Goal: Task Accomplishment & Management: Manage account settings

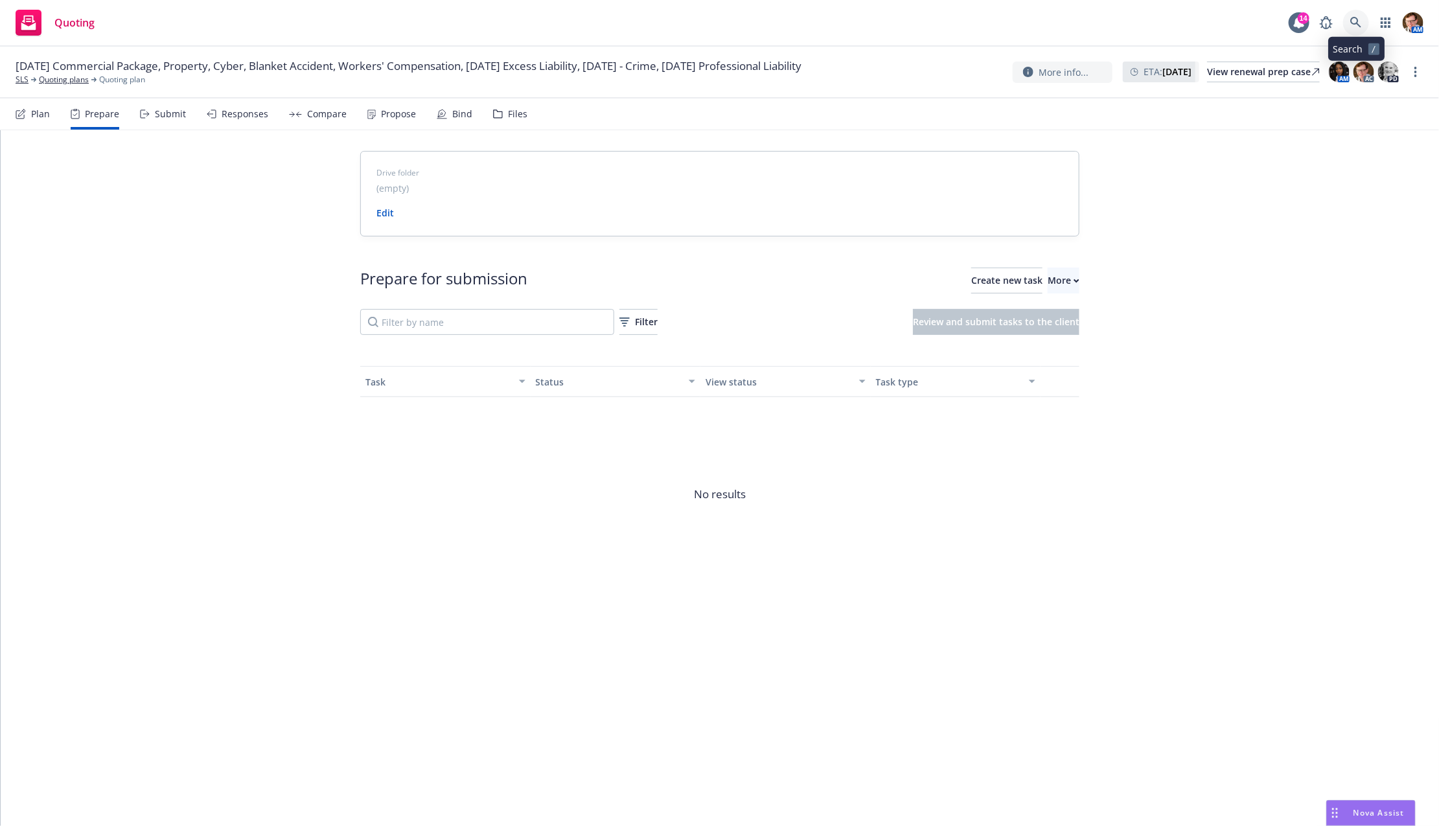
click at [1361, 16] on link at bounding box center [1356, 23] width 26 height 26
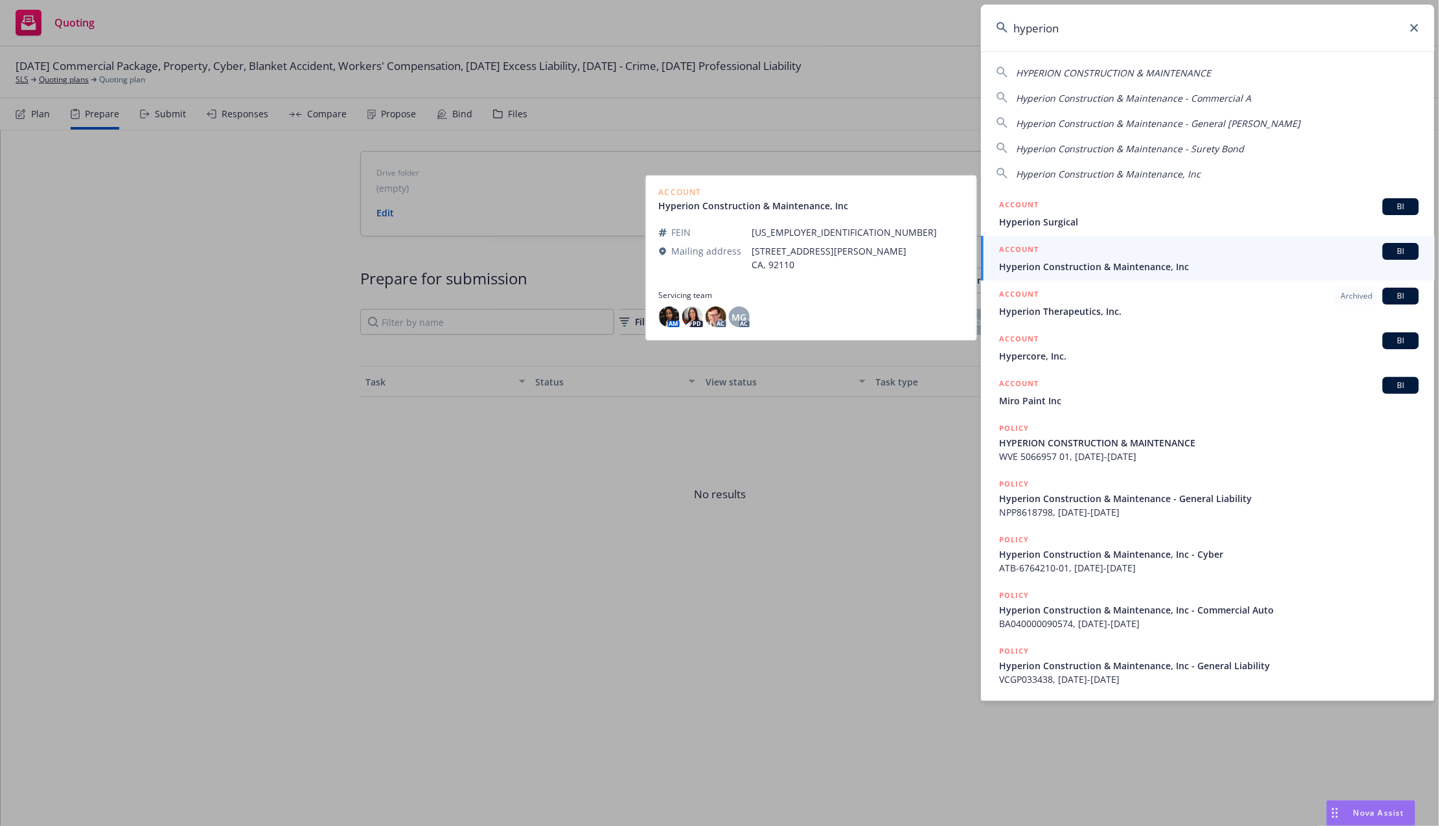
type input "hyperion"
click at [1116, 266] on span "Hyperion Construction & Maintenance, Inc" at bounding box center [1209, 267] width 420 height 14
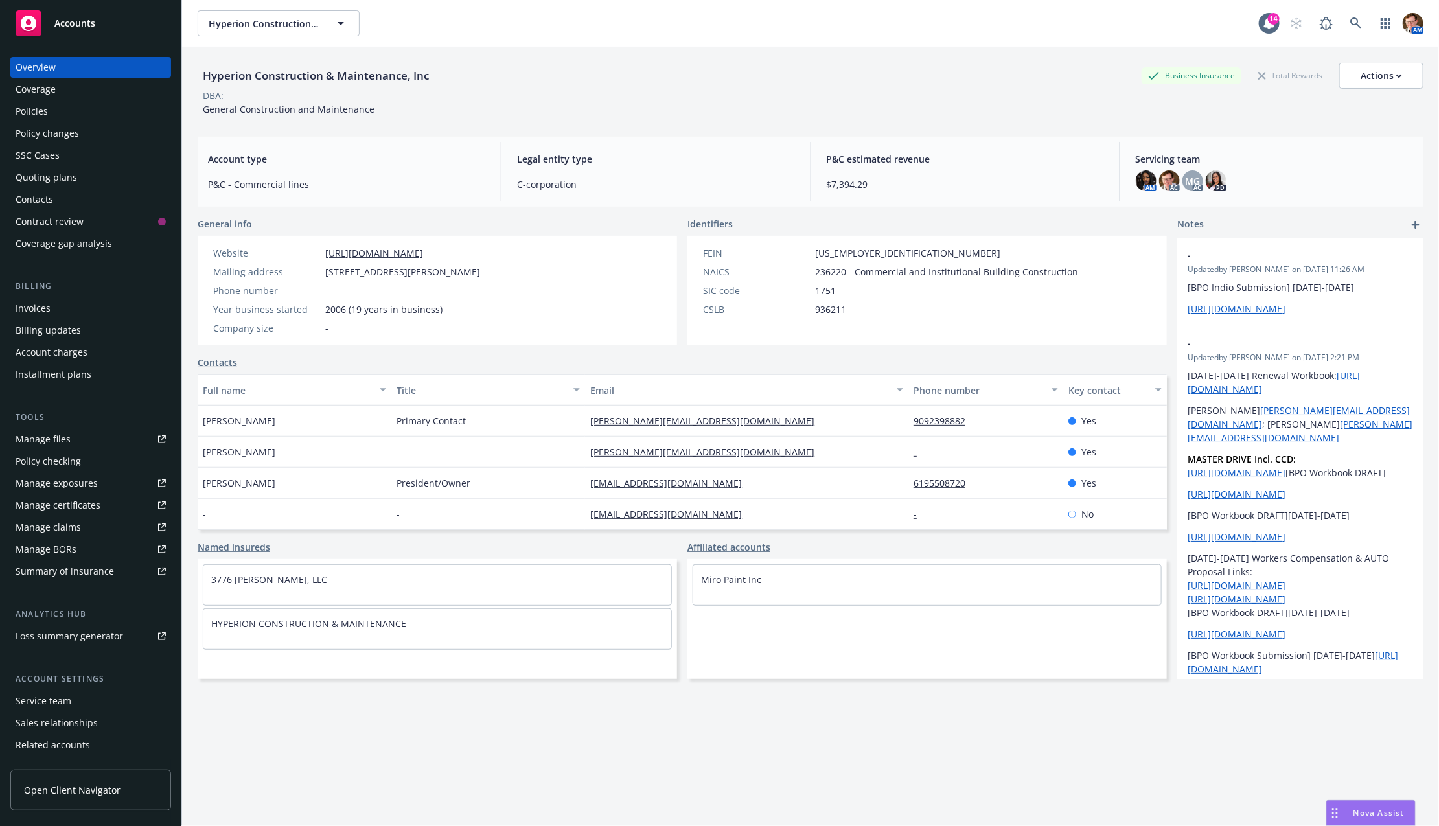
click at [72, 107] on div "Policies" at bounding box center [91, 111] width 150 height 21
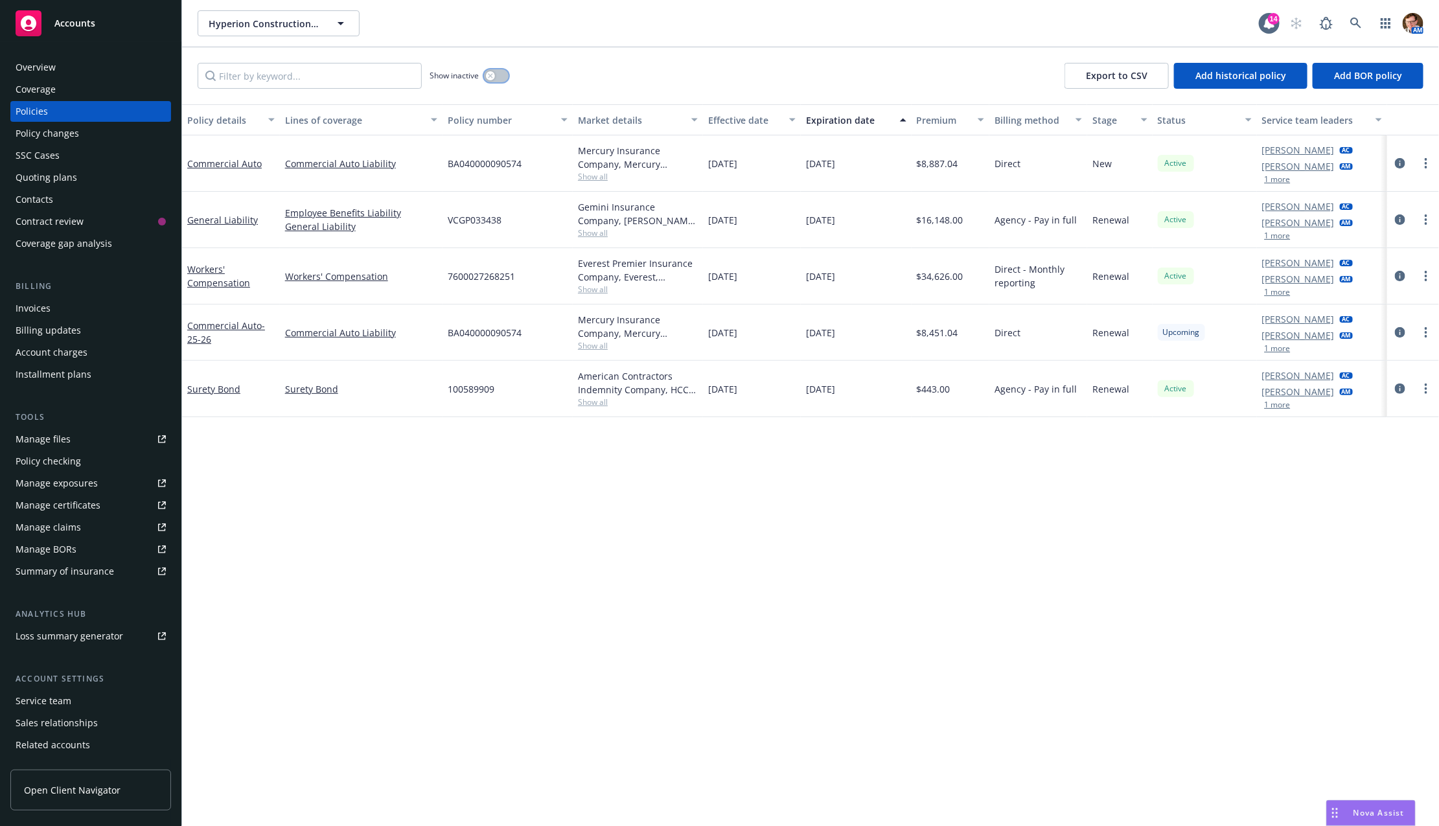
click at [502, 76] on button "button" at bounding box center [496, 75] width 25 height 13
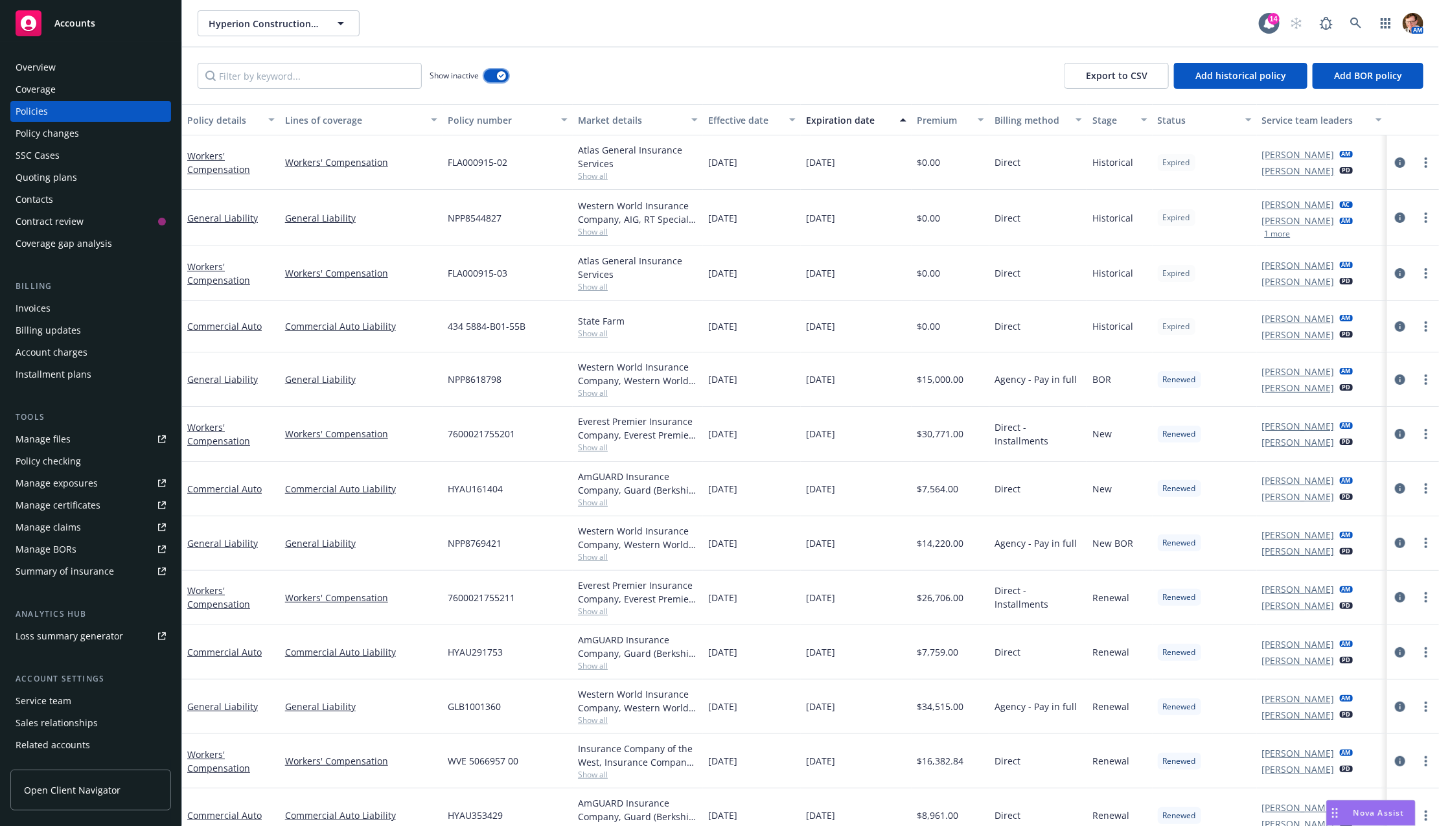
click at [501, 75] on icon "button" at bounding box center [501, 76] width 5 height 4
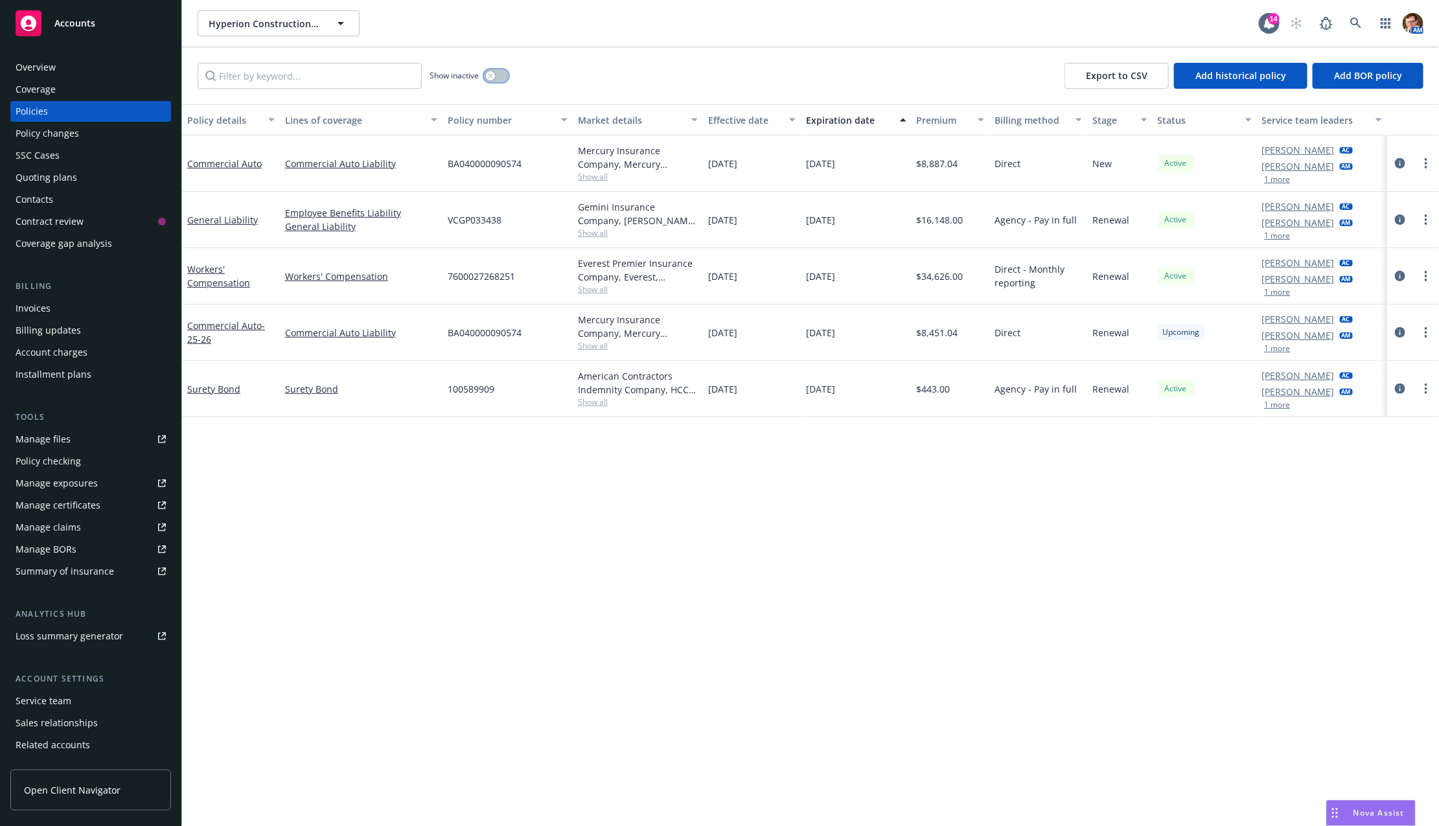
click at [500, 75] on button "button" at bounding box center [496, 75] width 25 height 13
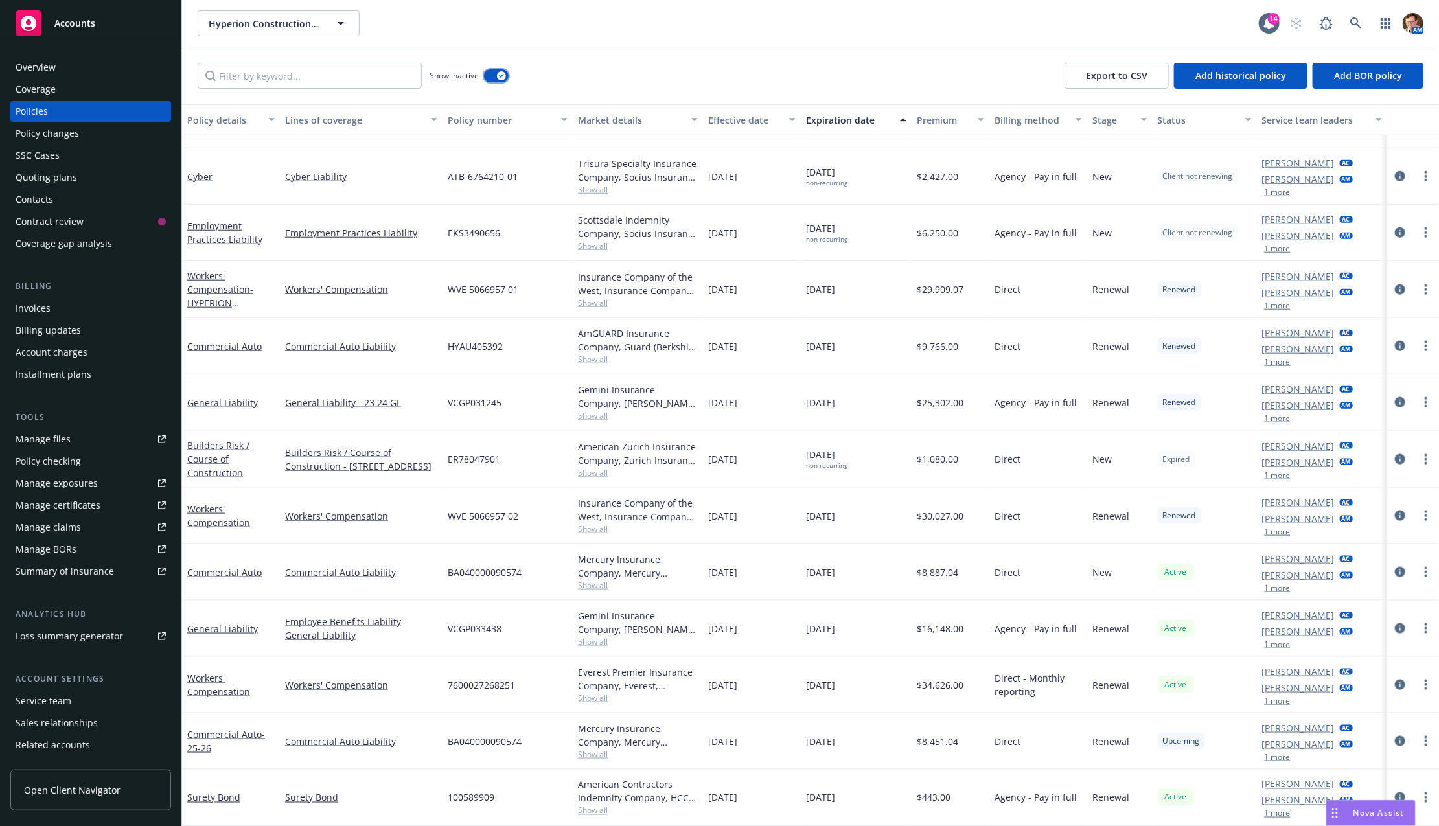
scroll to position [778, 0]
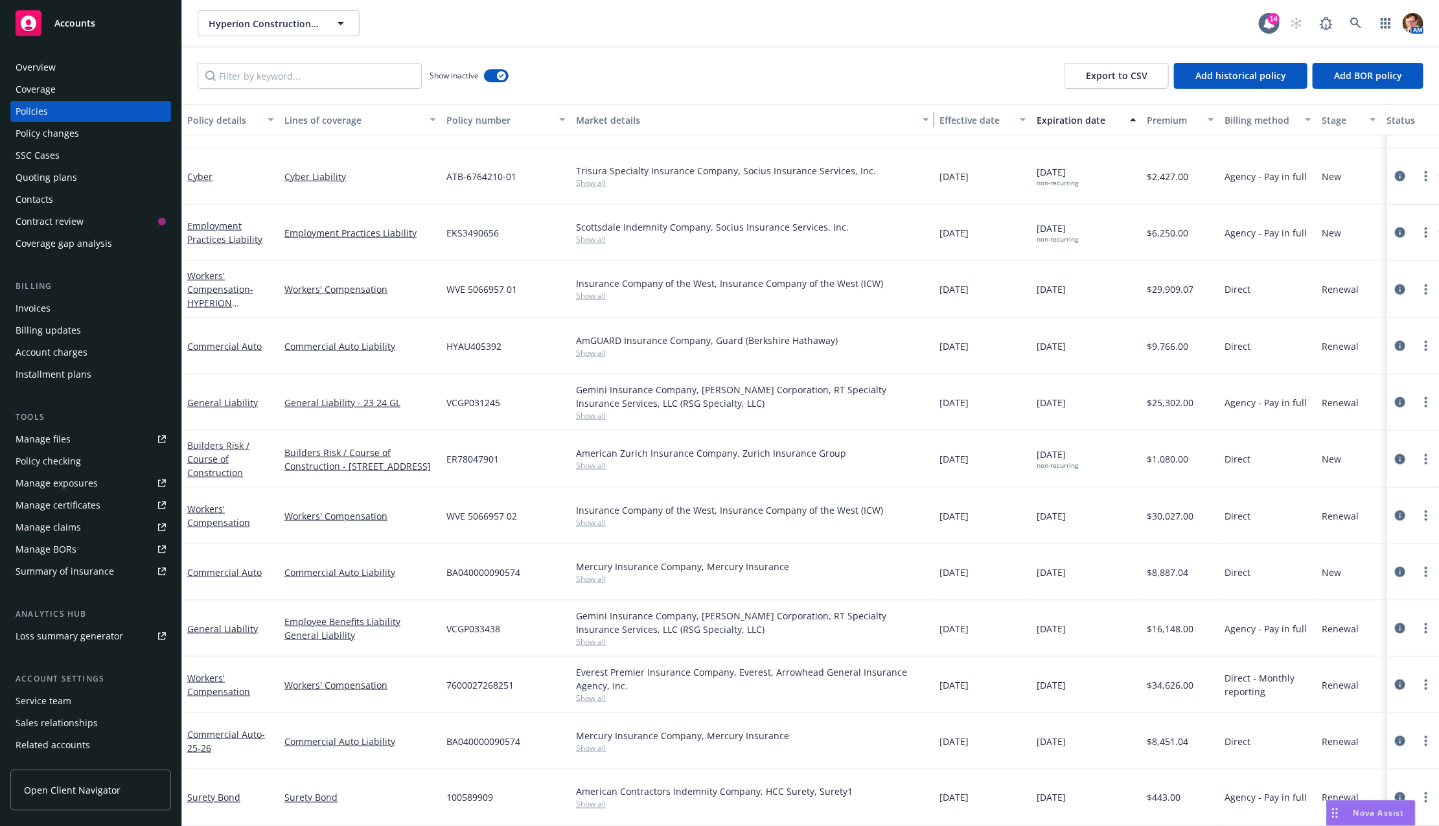
drag, startPoint x: 699, startPoint y: 119, endPoint x: 932, endPoint y: 108, distance: 234.2
click at [932, 108] on button "Market details" at bounding box center [753, 119] width 364 height 31
click at [500, 78] on div "button" at bounding box center [501, 75] width 9 height 9
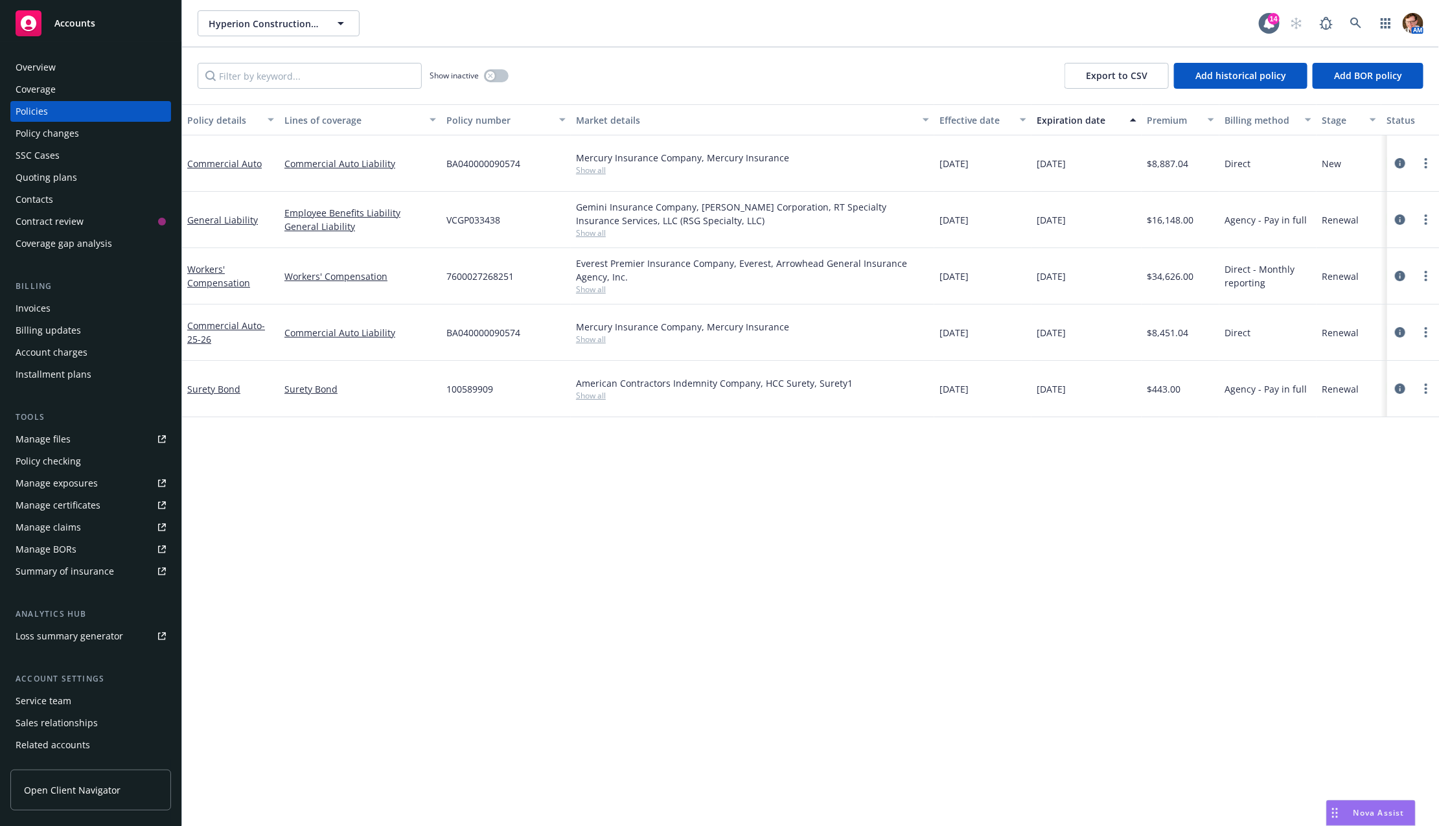
click at [54, 193] on div "Contacts" at bounding box center [91, 199] width 150 height 21
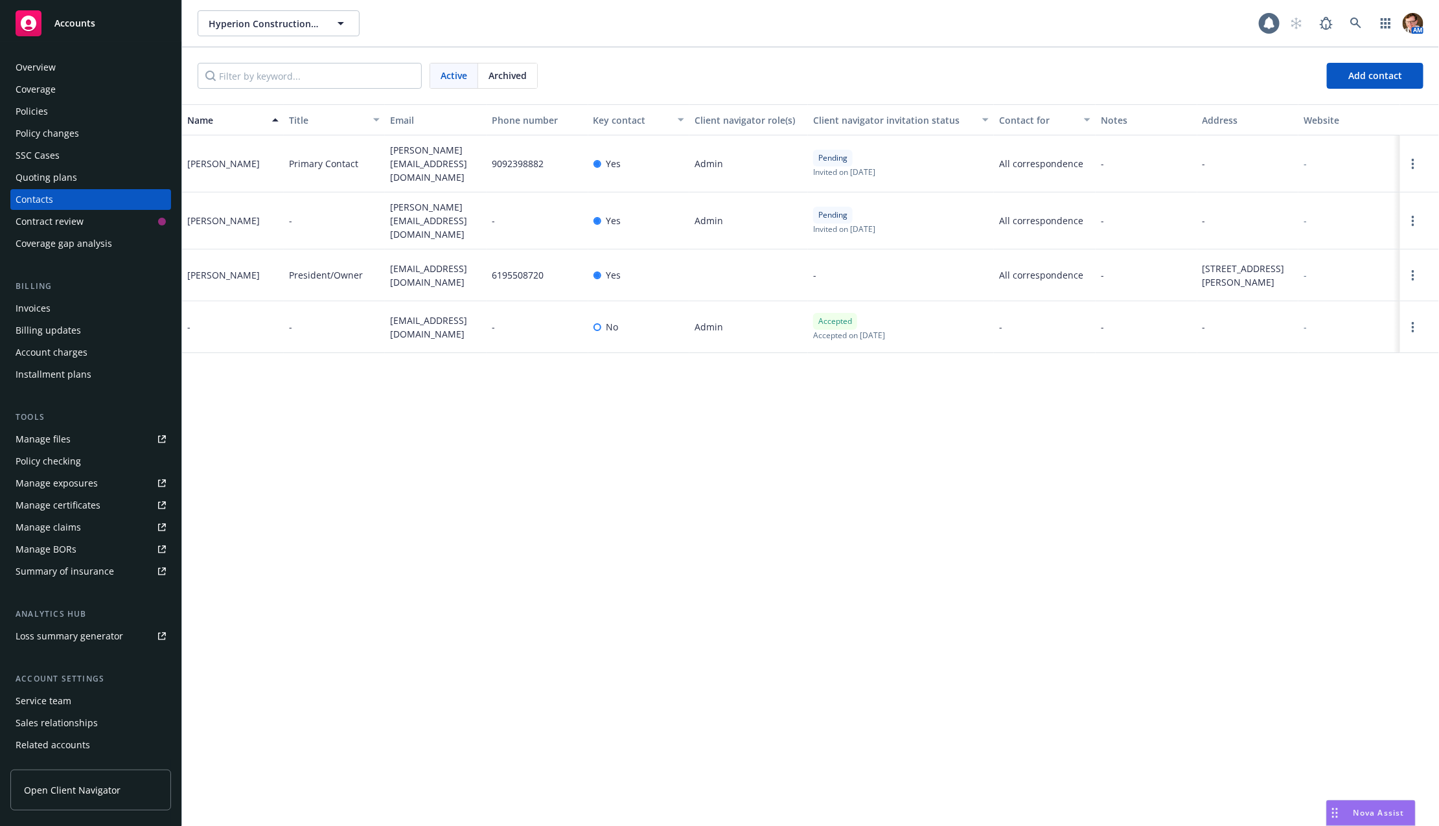
click at [61, 175] on div "Quoting plans" at bounding box center [47, 177] width 62 height 21
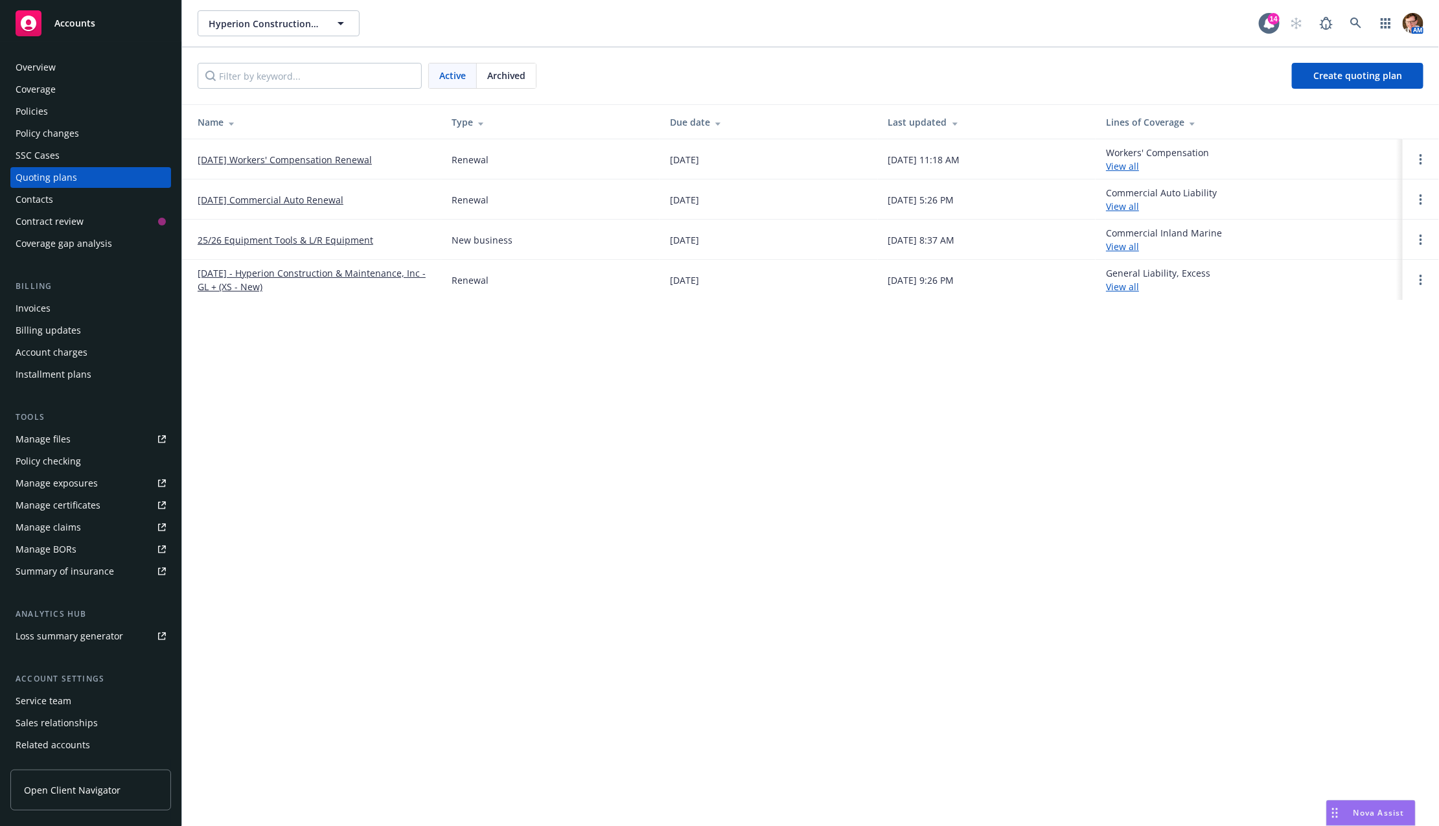
click at [58, 147] on div "SSC Cases" at bounding box center [91, 155] width 150 height 21
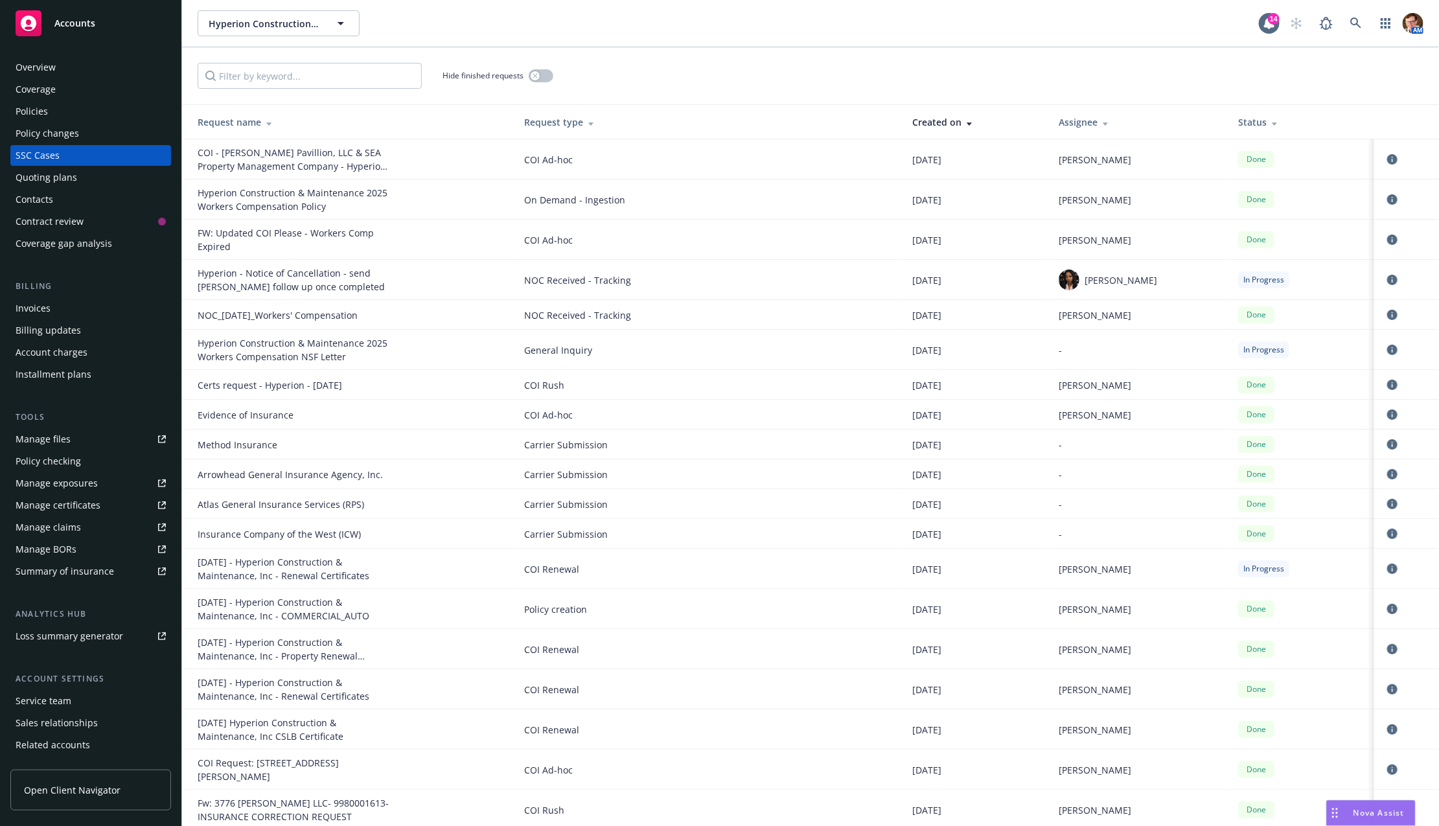
click at [52, 122] on div "Overview Coverage Policies Policy changes SSC Cases Quoting plans Contacts Cont…" at bounding box center [90, 155] width 161 height 197
click at [50, 128] on div "Policy changes" at bounding box center [48, 133] width 64 height 21
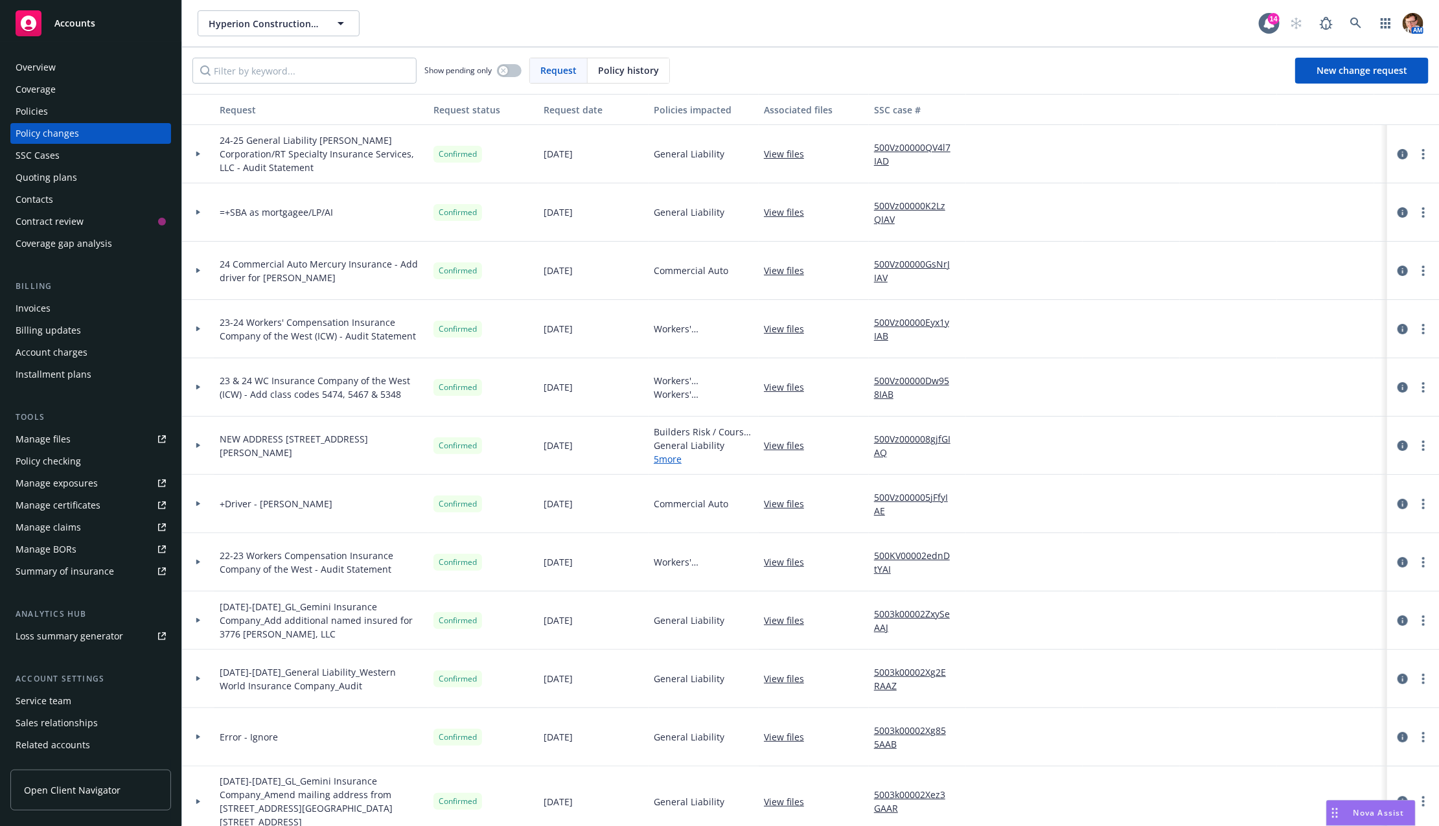
click at [198, 157] on div at bounding box center [198, 154] width 32 height 58
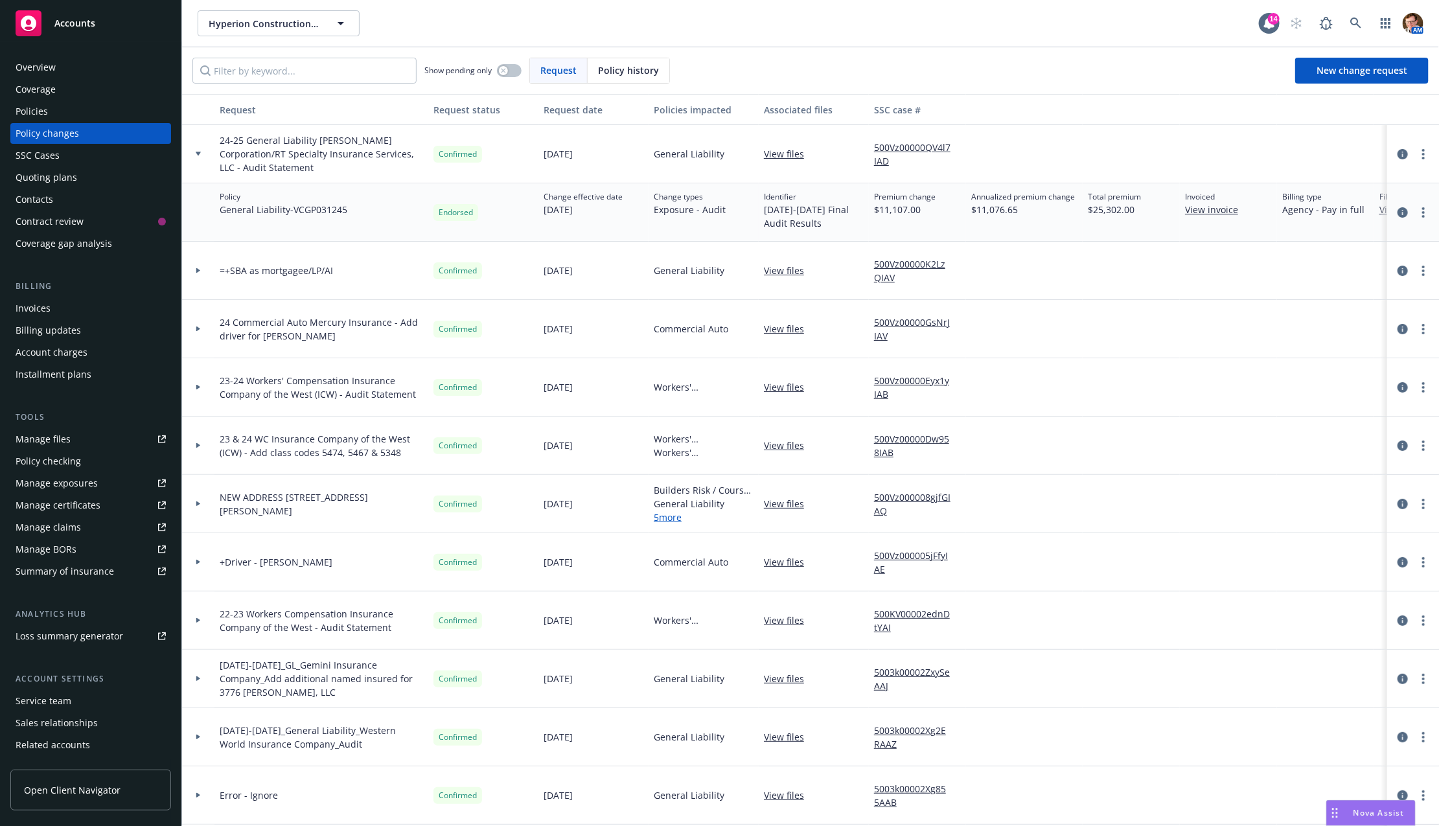
click at [202, 158] on div at bounding box center [198, 154] width 32 height 58
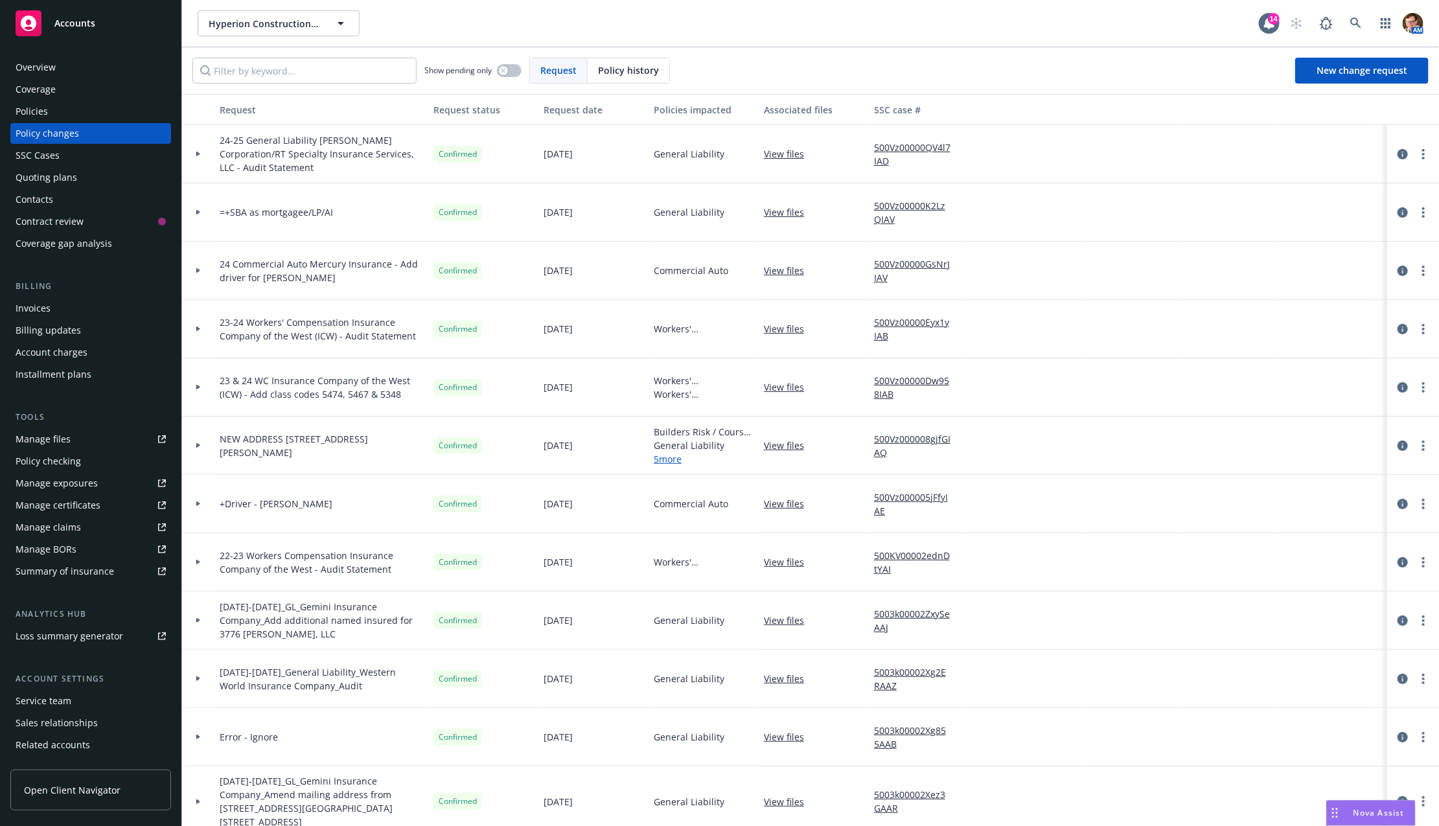
click at [76, 184] on div "Quoting plans" at bounding box center [91, 177] width 150 height 21
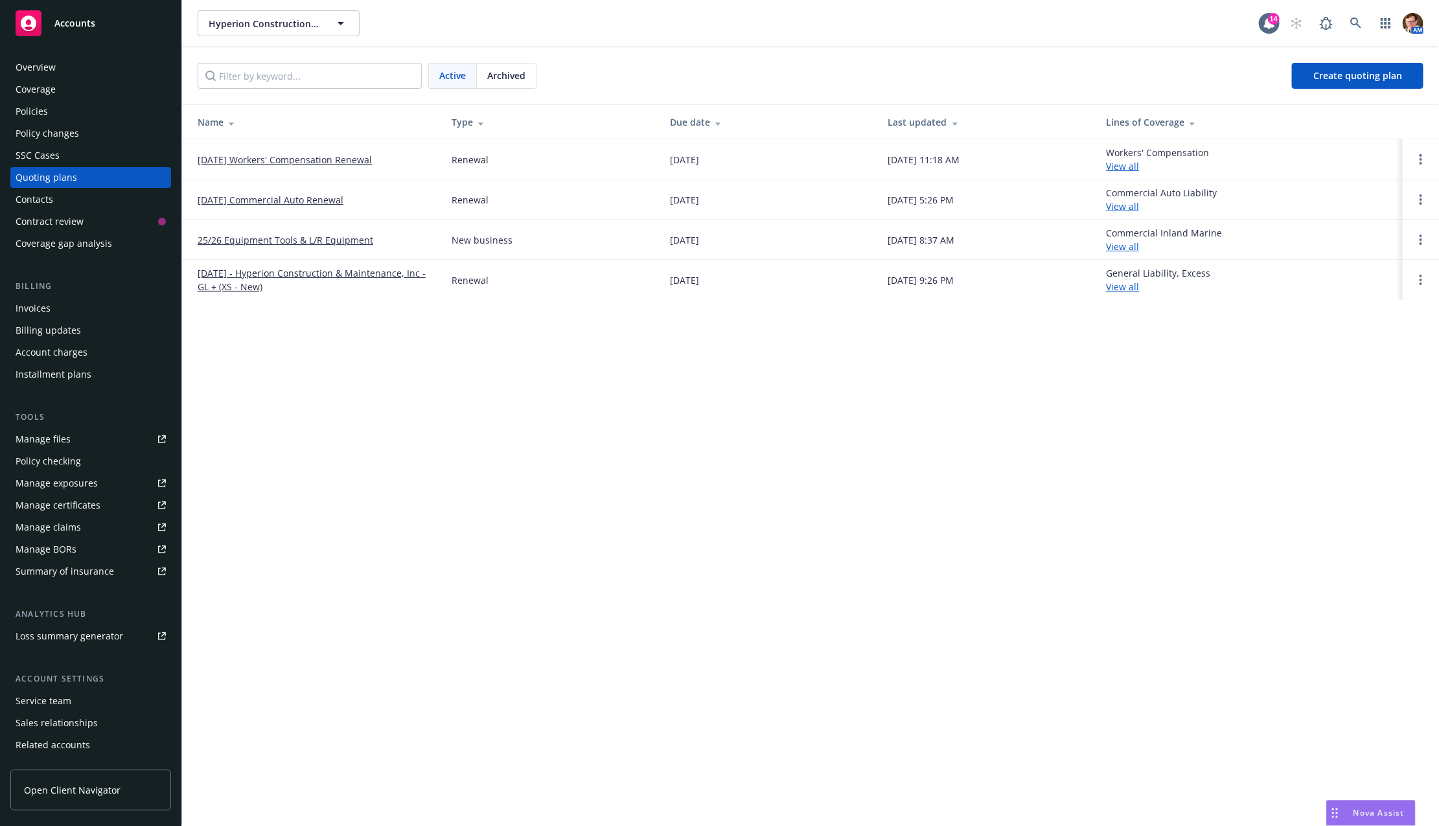
click at [314, 156] on link "08/14/25 Workers' Compensation Renewal" at bounding box center [285, 160] width 174 height 14
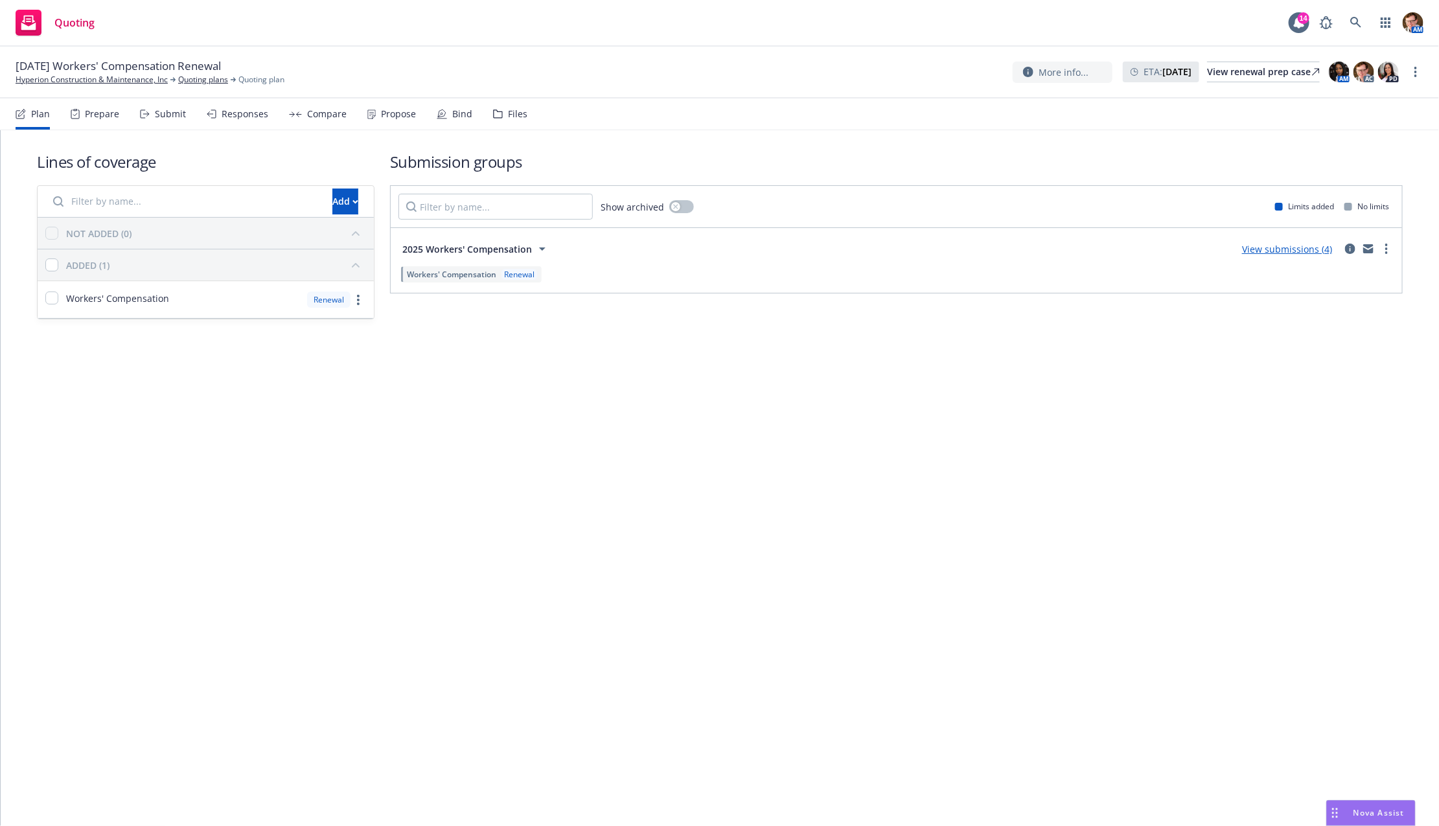
click at [452, 118] on div "Bind" at bounding box center [462, 114] width 20 height 10
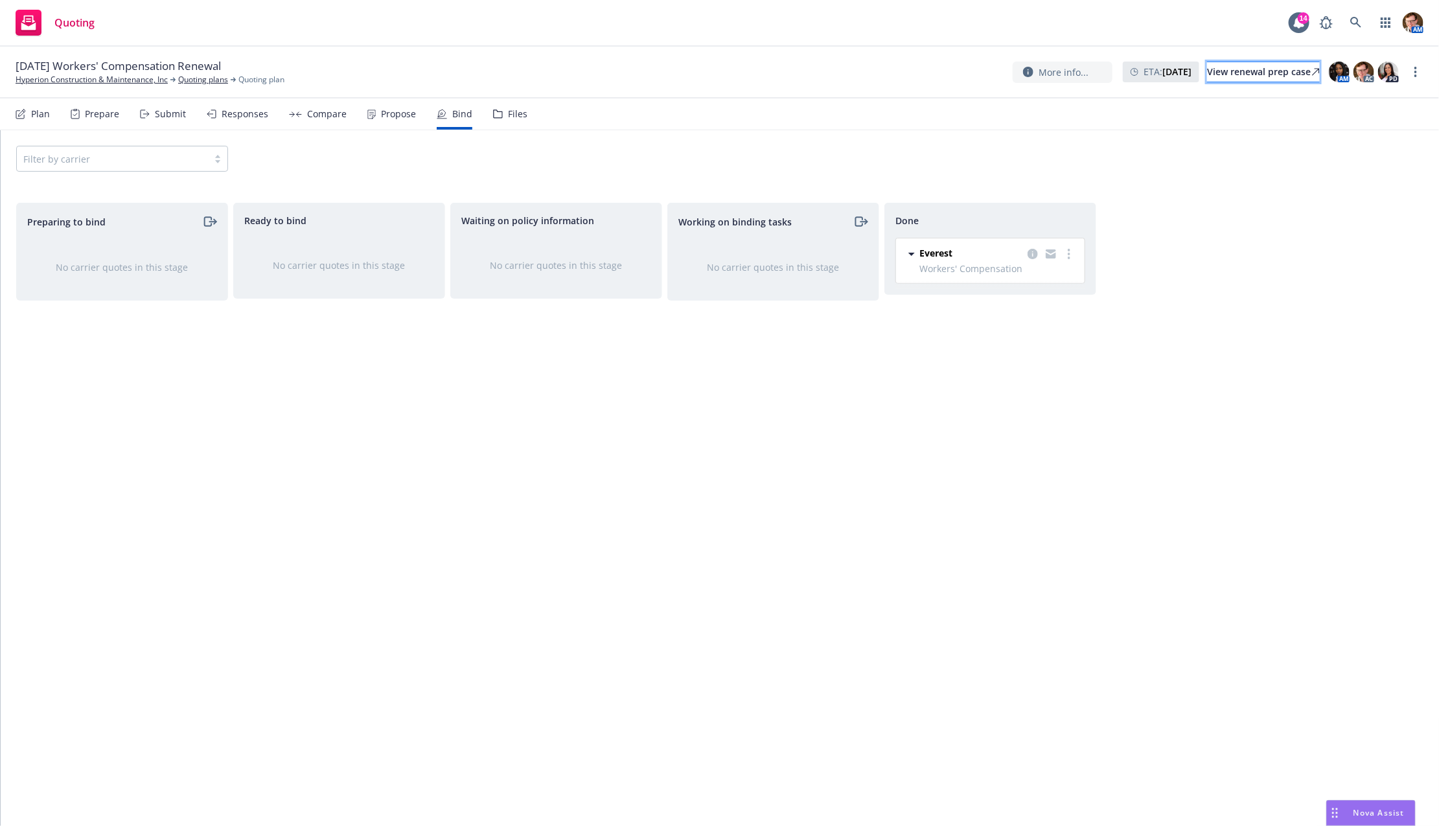
click at [1271, 73] on div "View renewal prep case" at bounding box center [1263, 71] width 113 height 19
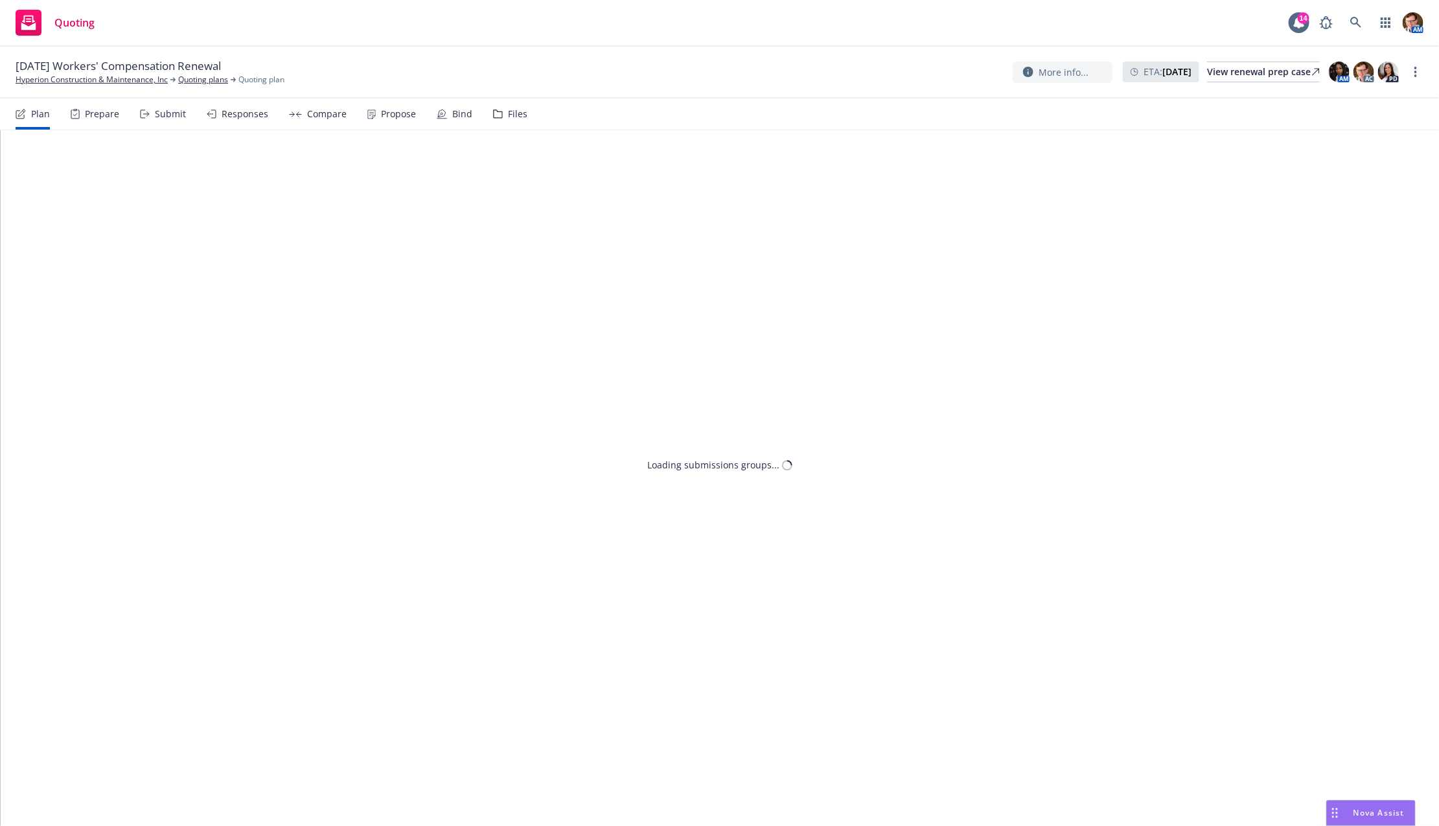
click at [444, 116] on div "Bind" at bounding box center [455, 113] width 36 height 31
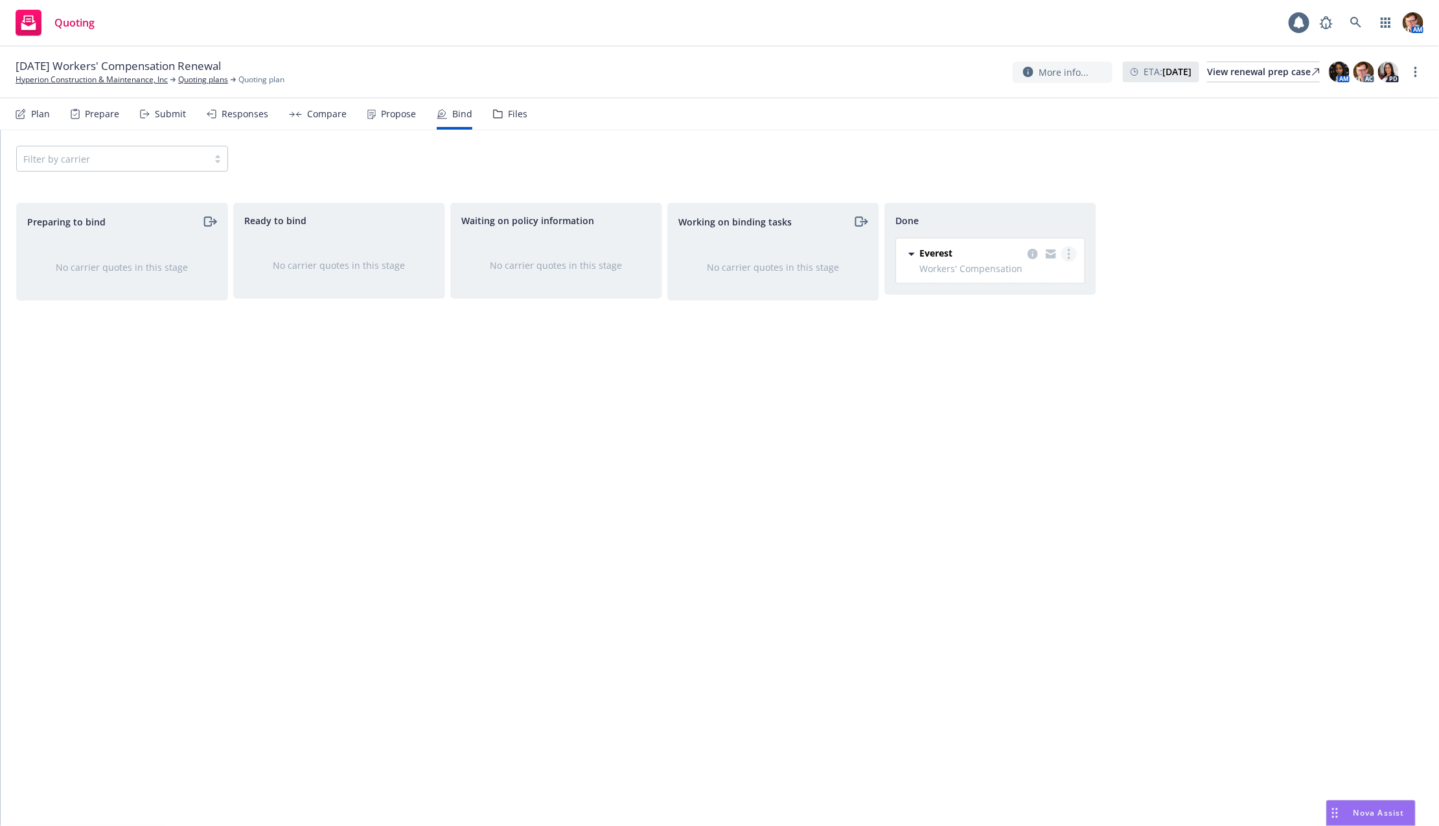
click at [1073, 256] on link "more" at bounding box center [1069, 254] width 16 height 16
drag, startPoint x: 708, startPoint y: 424, endPoint x: 738, endPoint y: 414, distance: 31.6
click at [709, 424] on div "Working on binding tasks No carrier quotes in this stage" at bounding box center [773, 501] width 212 height 596
click at [502, 119] on div "Files" at bounding box center [510, 113] width 34 height 31
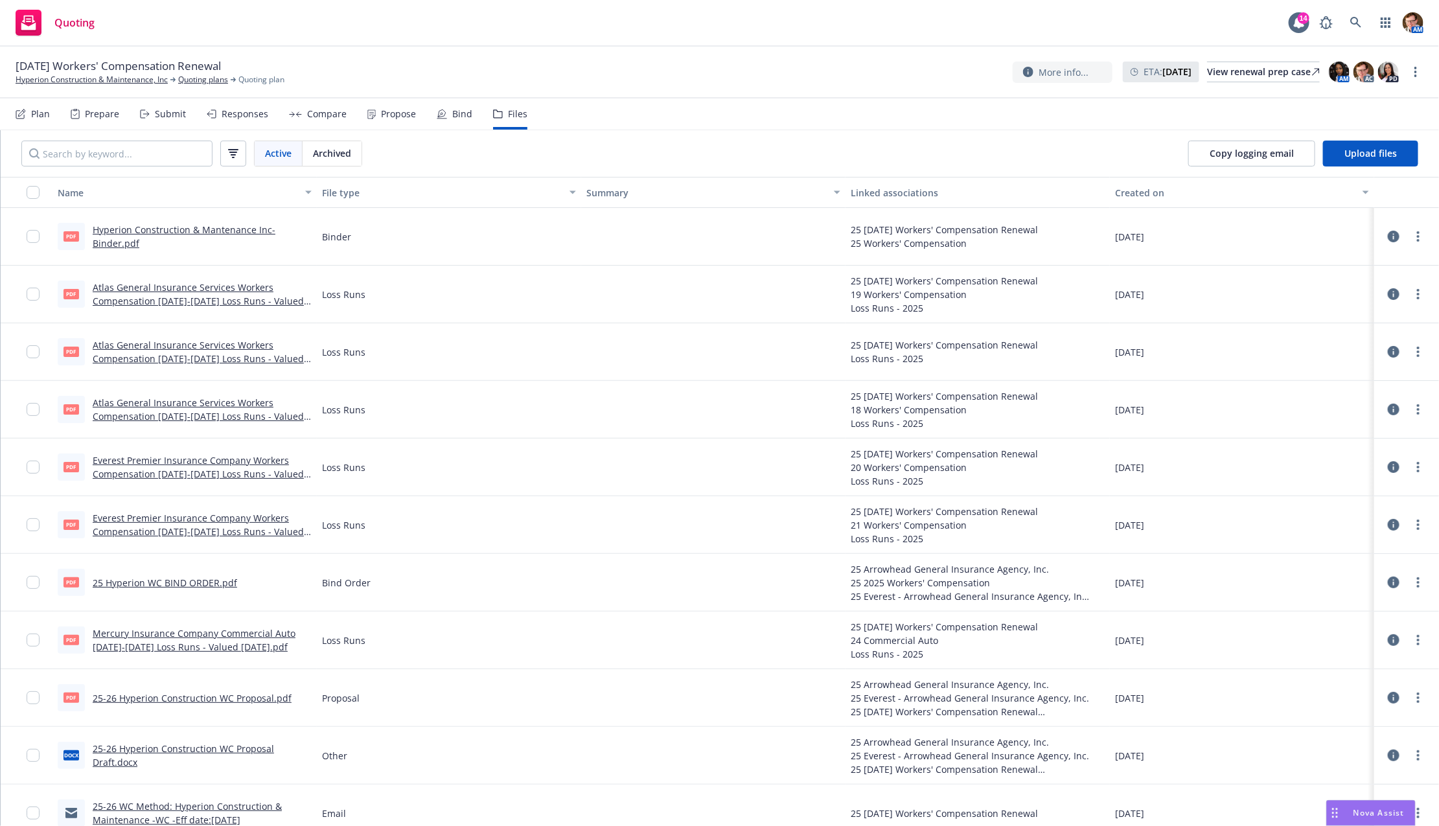
click at [394, 111] on div "Propose" at bounding box center [398, 114] width 35 height 10
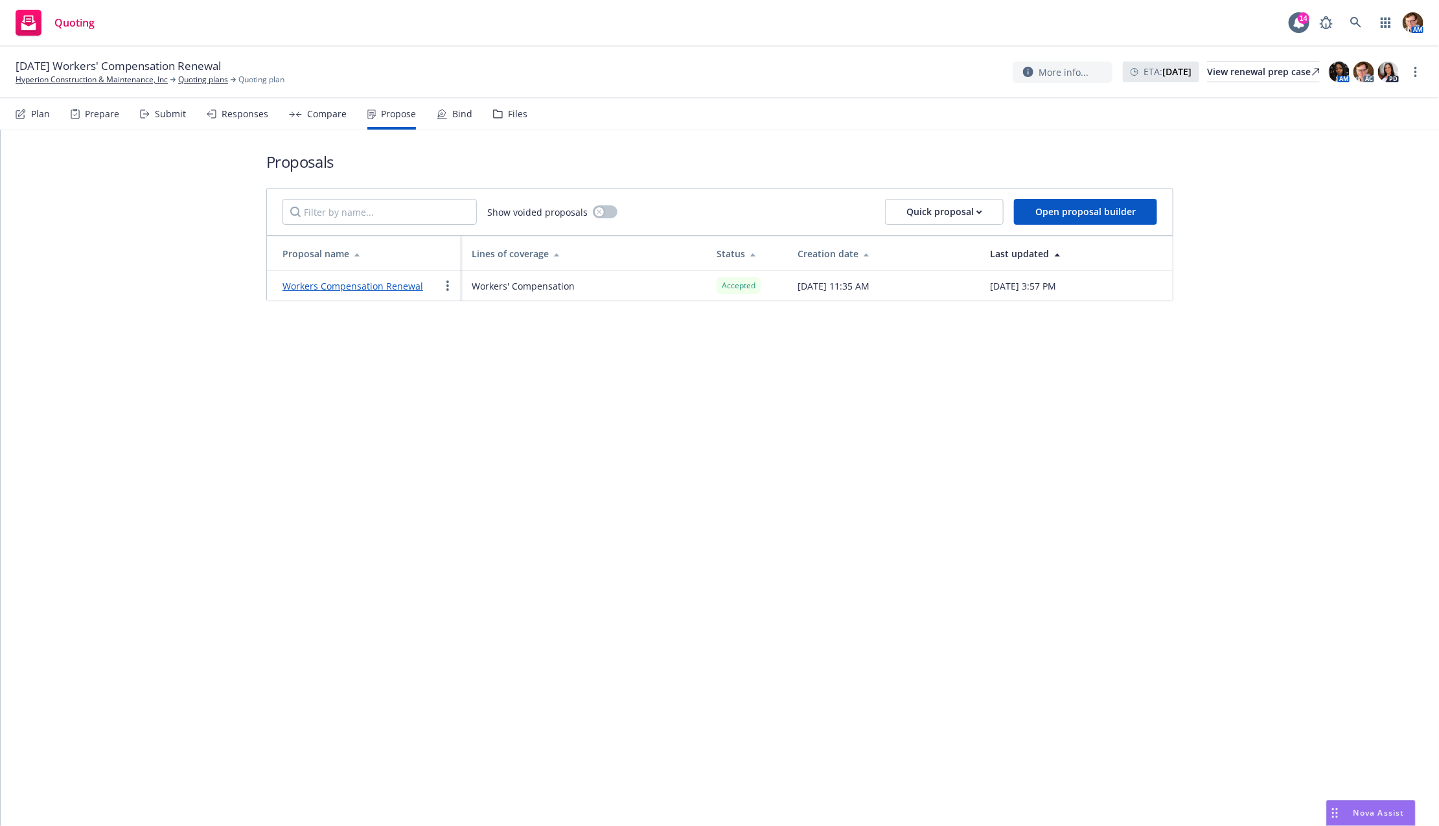
click at [376, 280] on link "Workers Compensation Renewal" at bounding box center [353, 286] width 141 height 12
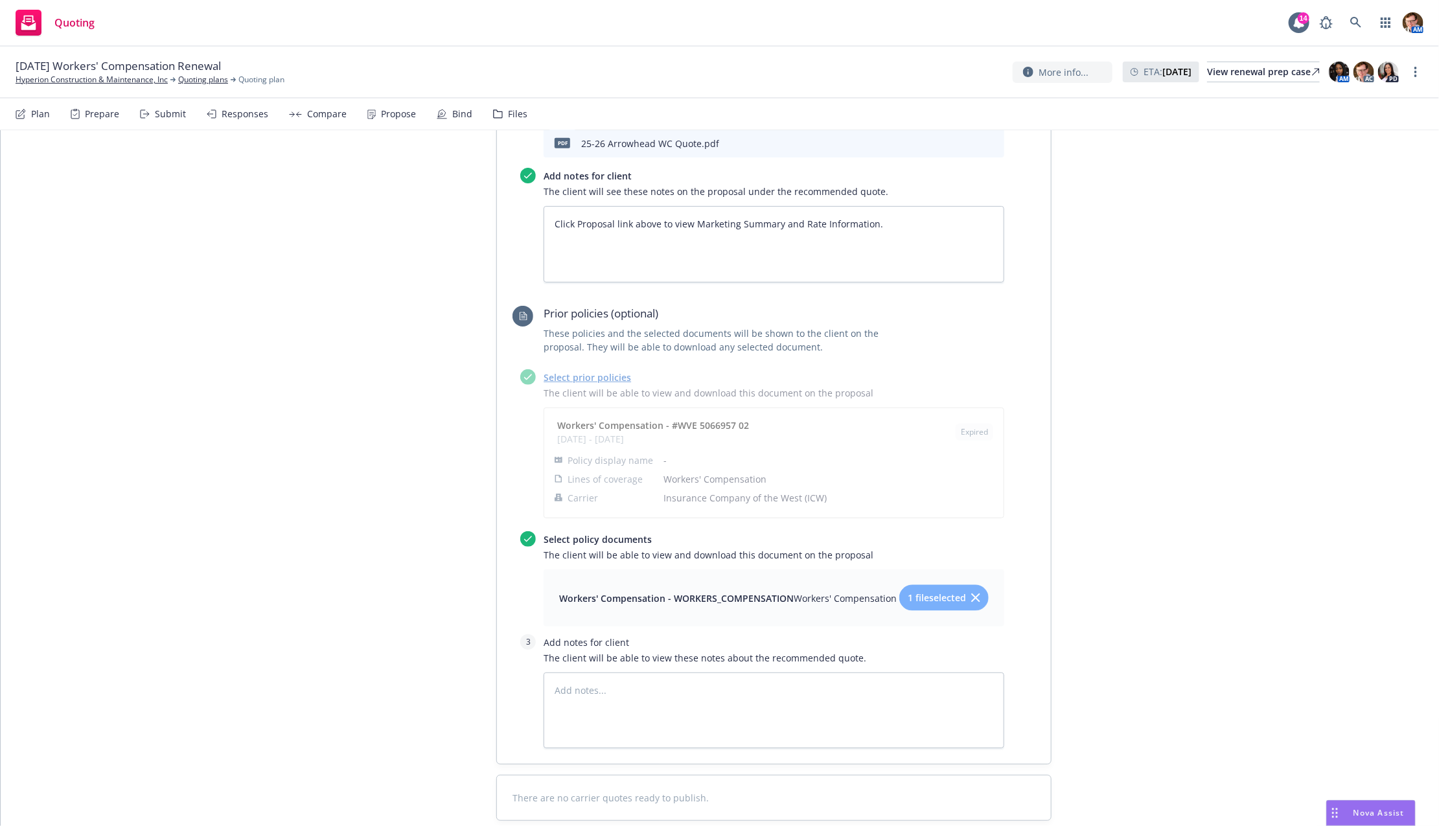
scroll to position [102, 0]
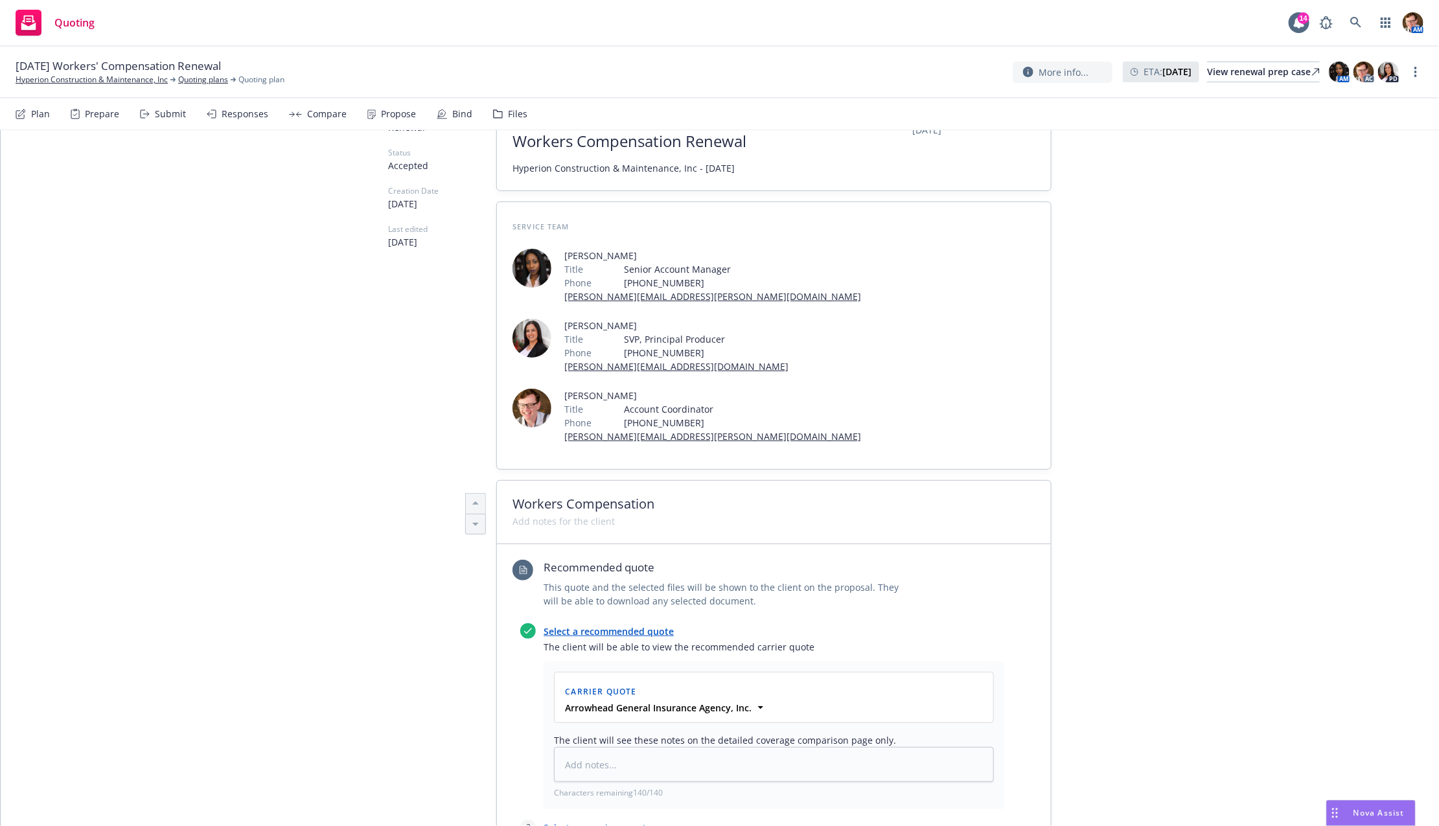
click at [442, 112] on icon at bounding box center [442, 114] width 10 height 10
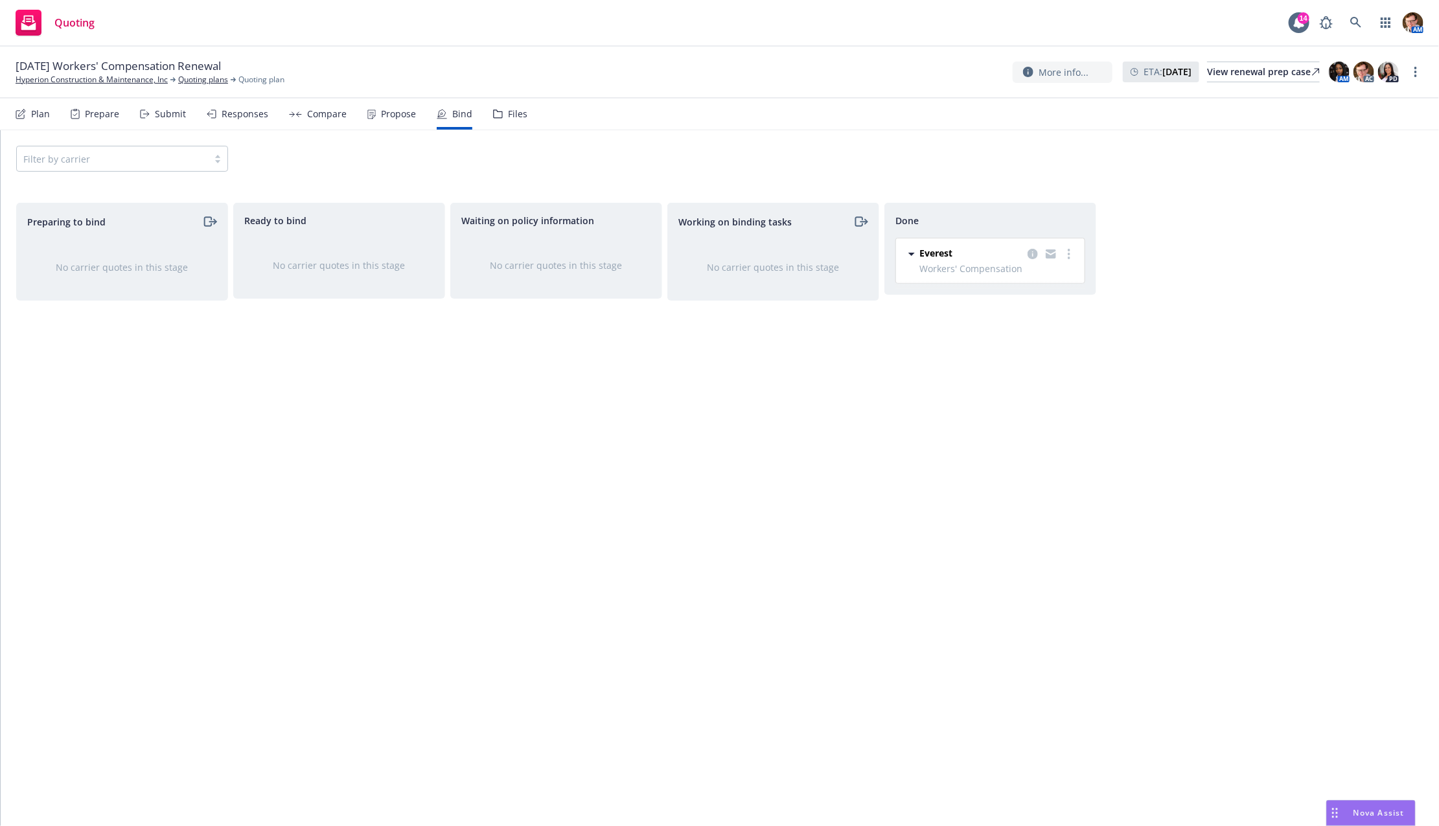
click at [938, 251] on span "Everest" at bounding box center [936, 253] width 33 height 14
click at [1035, 257] on icon "copy logging email" at bounding box center [1033, 254] width 10 height 10
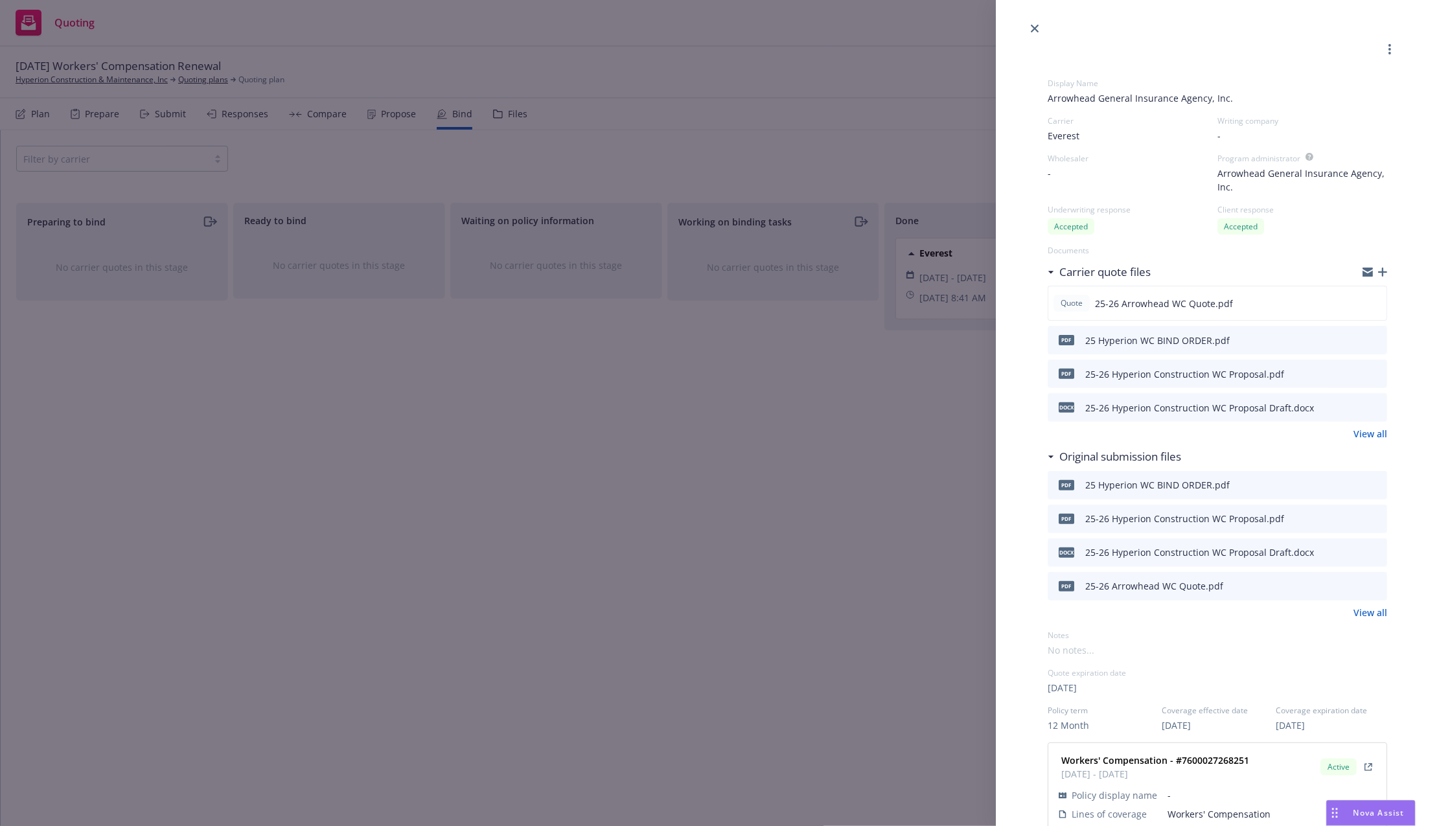
click at [1369, 338] on icon "preview file" at bounding box center [1375, 339] width 12 height 9
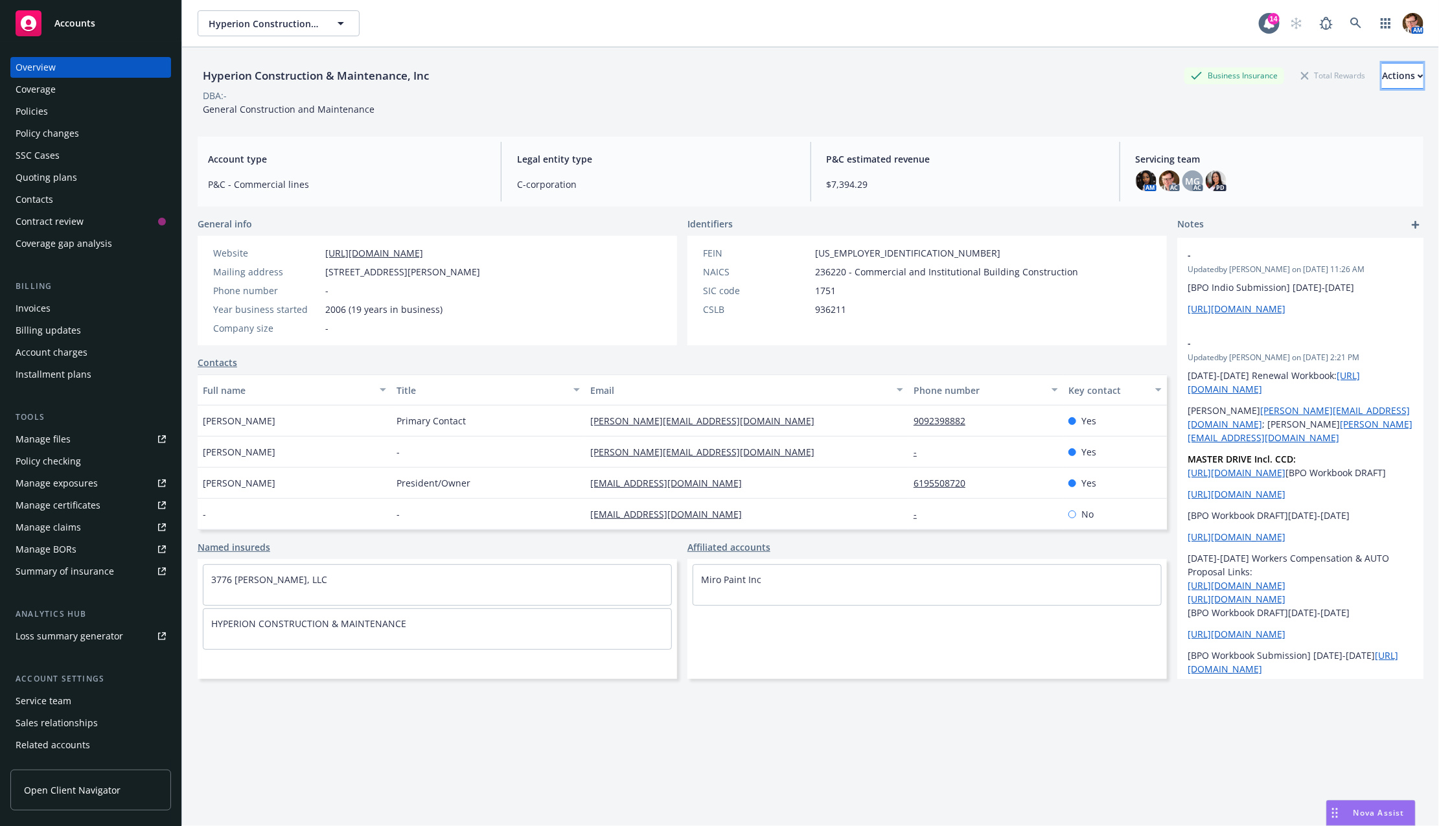
click at [1386, 80] on div "Actions" at bounding box center [1402, 76] width 41 height 25
click at [1333, 157] on link "Copy logging email" at bounding box center [1316, 163] width 213 height 26
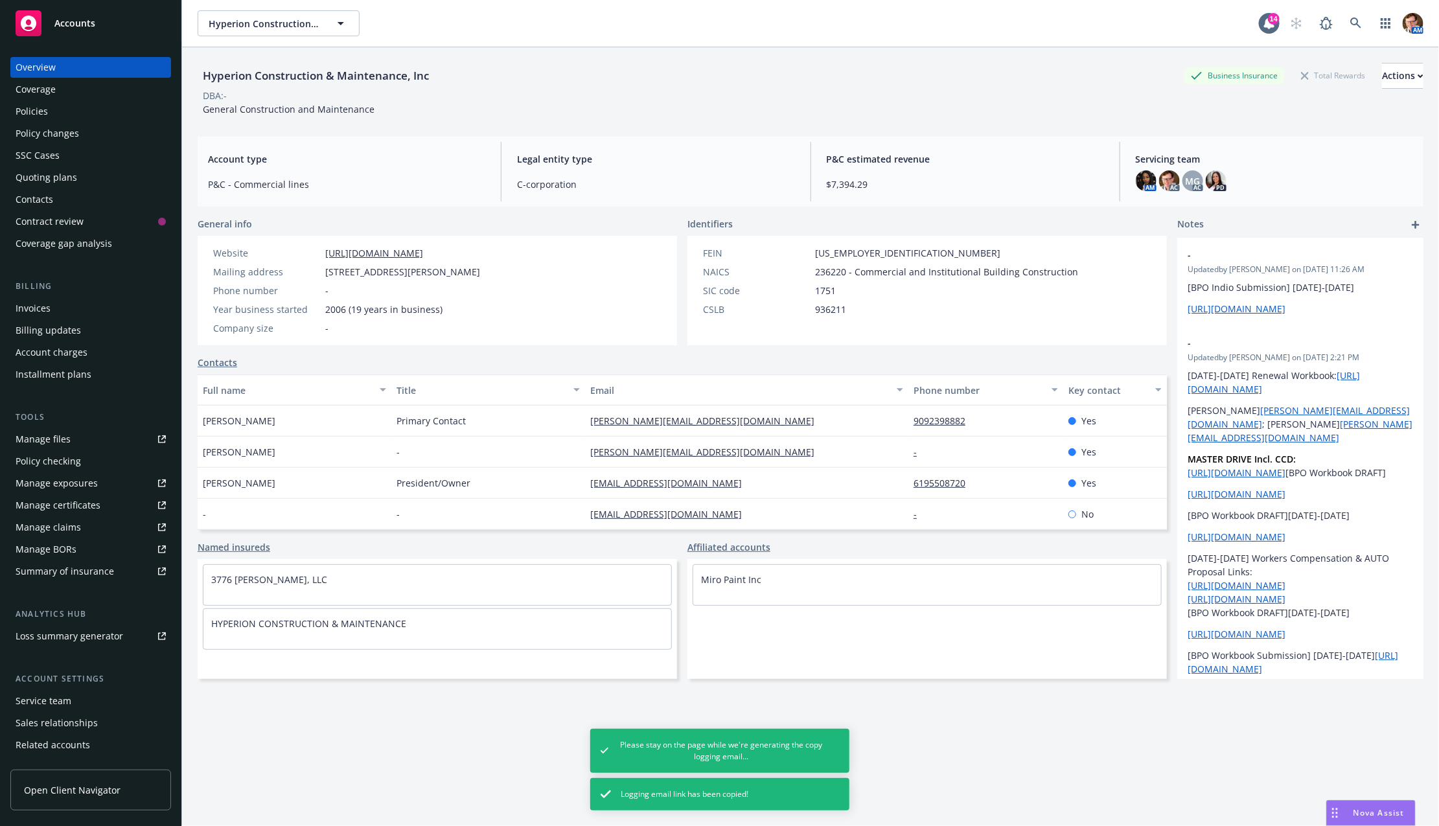
drag, startPoint x: 706, startPoint y: 108, endPoint x: 433, endPoint y: 74, distance: 274.9
click at [706, 108] on div "Hyperion Construction & Maintenance, Inc Business Insurance Total Rewards Actio…" at bounding box center [811, 89] width 1226 height 53
copy div "Hyperion"
